Goal: Task Accomplishment & Management: Manage account settings

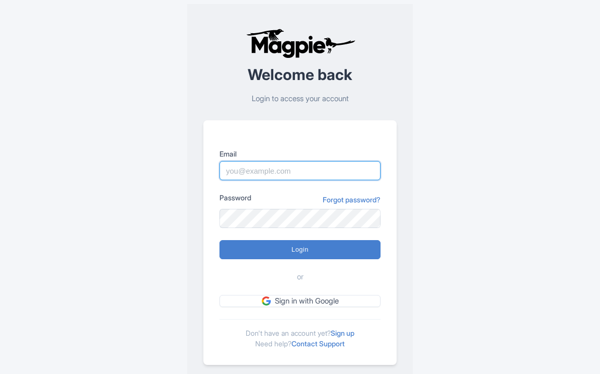
click at [271, 165] on input "Email" at bounding box center [300, 170] width 161 height 19
type input "mail@yellowstonesafaritours.com"
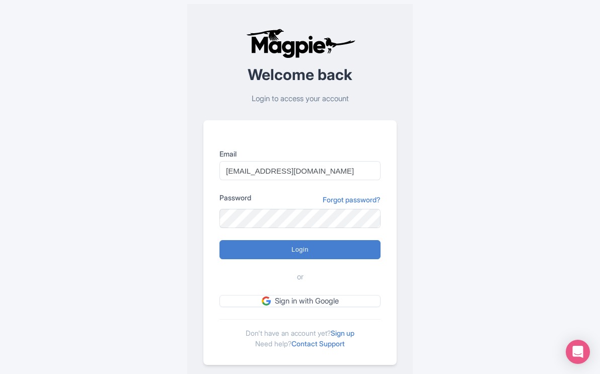
click at [310, 203] on div "Password Forgot password?" at bounding box center [300, 199] width 161 height 15
click at [220, 240] on input "Login" at bounding box center [300, 249] width 161 height 19
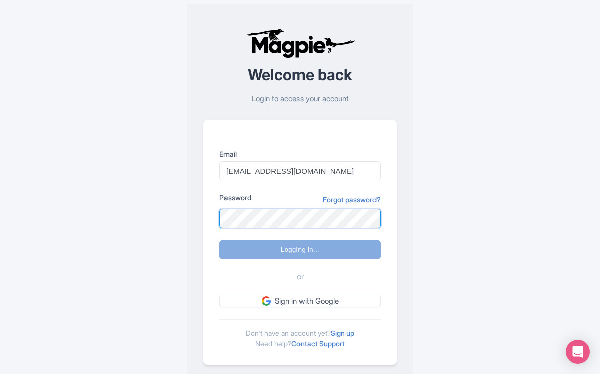
type input "Logging in..."
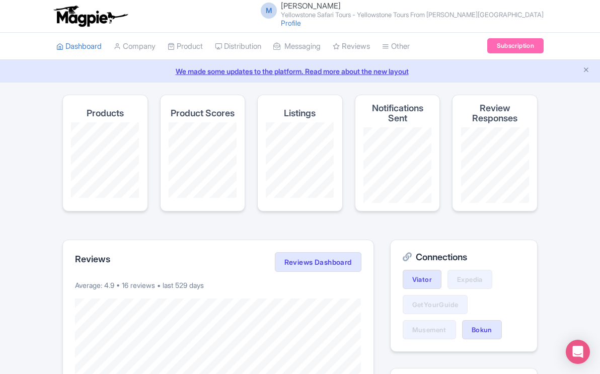
scroll to position [4, 0]
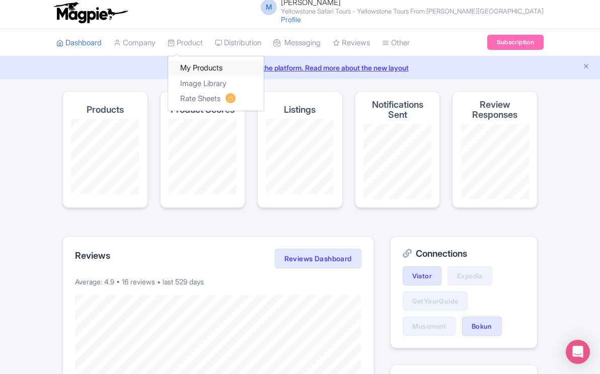
click at [202, 68] on link "My Products" at bounding box center [216, 68] width 96 height 16
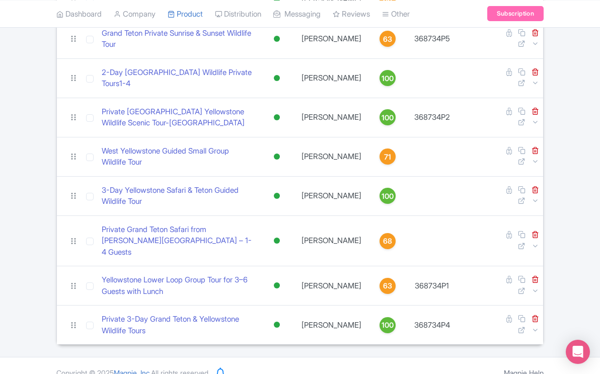
scroll to position [295, 0]
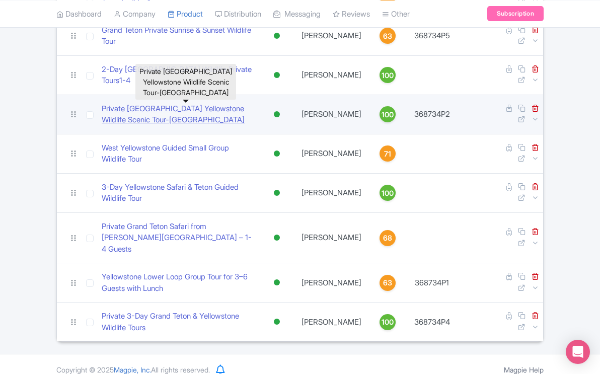
click at [179, 109] on link "Private Lower Loop Yellowstone Wildlife Scenic Tour-Jackson" at bounding box center [178, 114] width 153 height 23
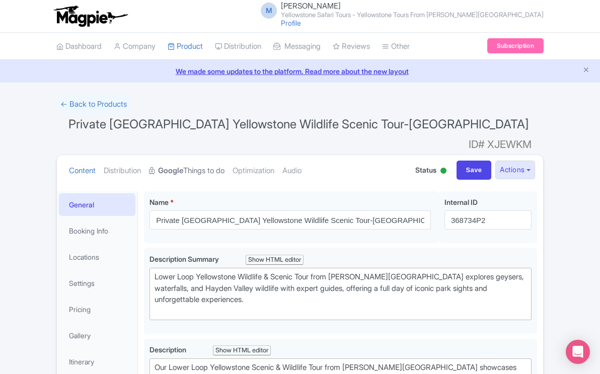
click at [183, 165] on strong "Google" at bounding box center [170, 171] width 25 height 12
